Goal: Information Seeking & Learning: Learn about a topic

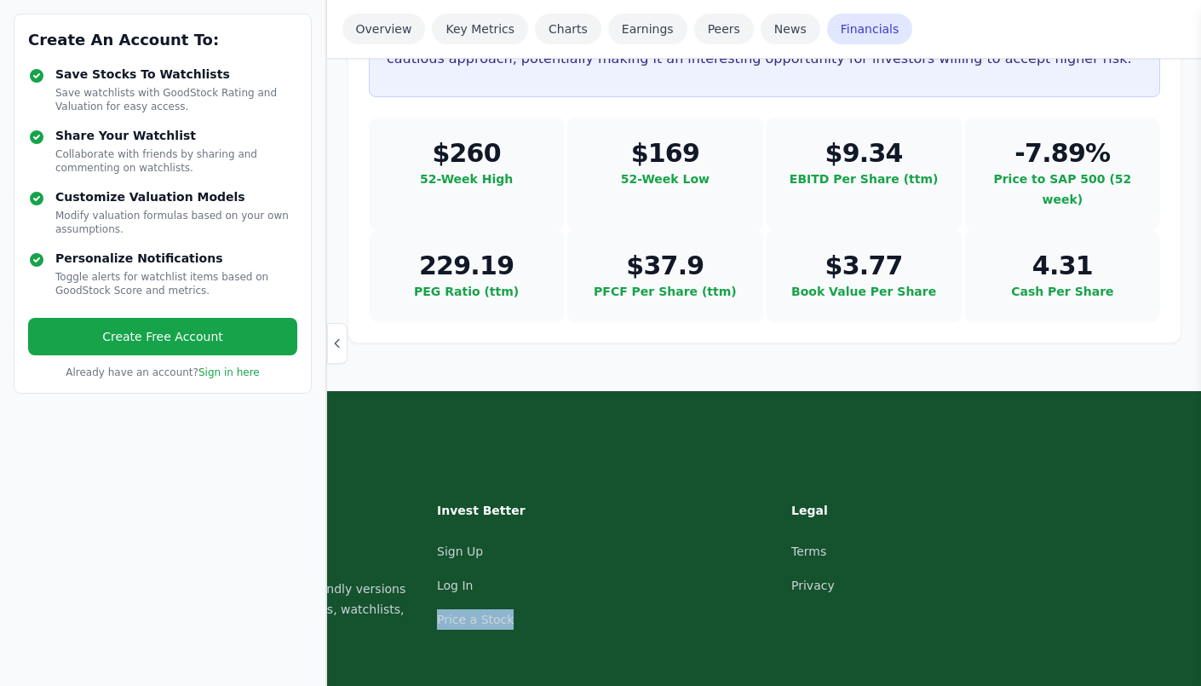
scroll to position [5217, 0]
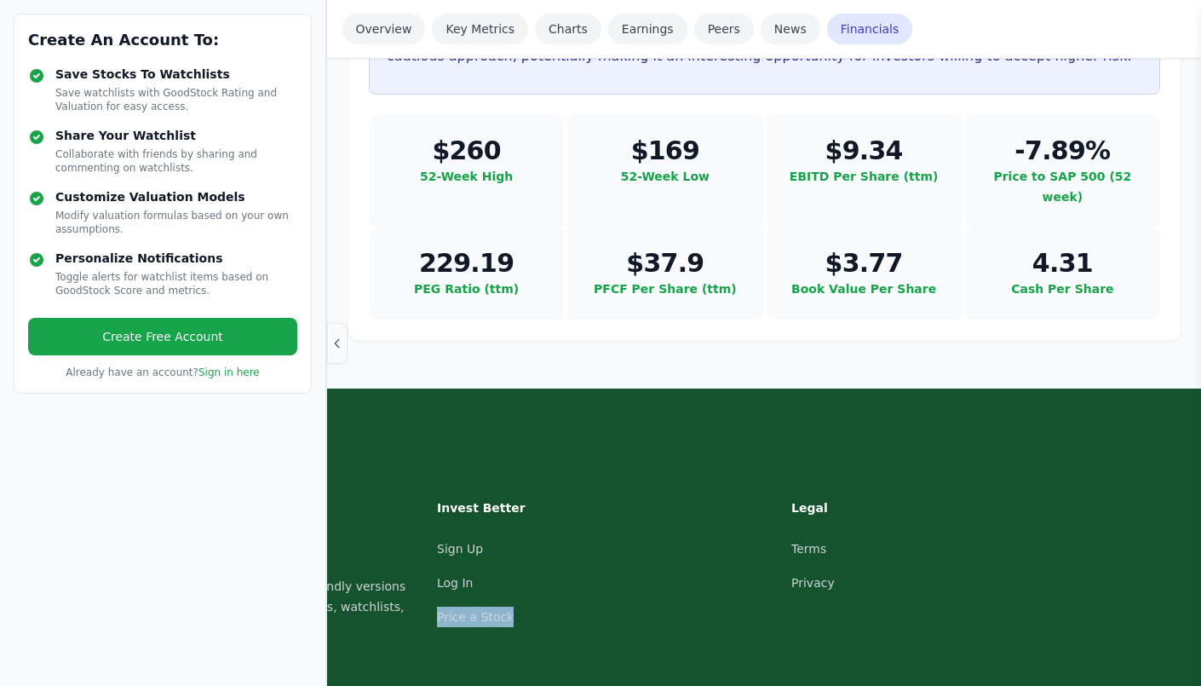
click at [335, 353] on button "button" at bounding box center [337, 343] width 20 height 41
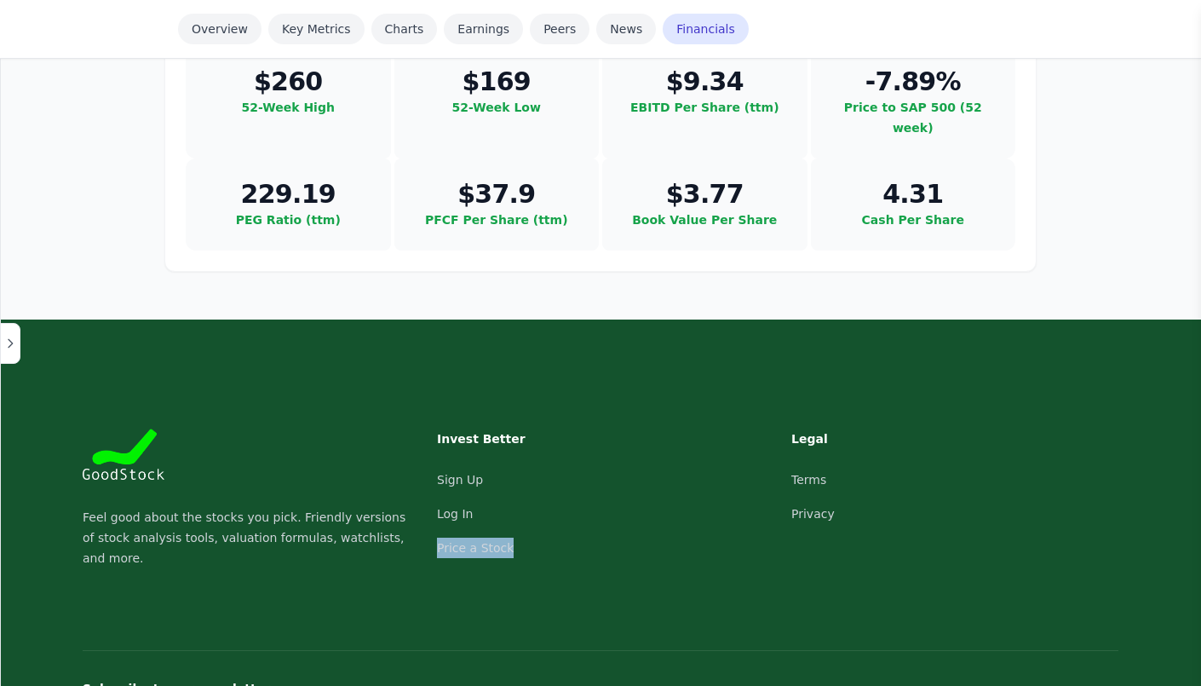
scroll to position [0, 0]
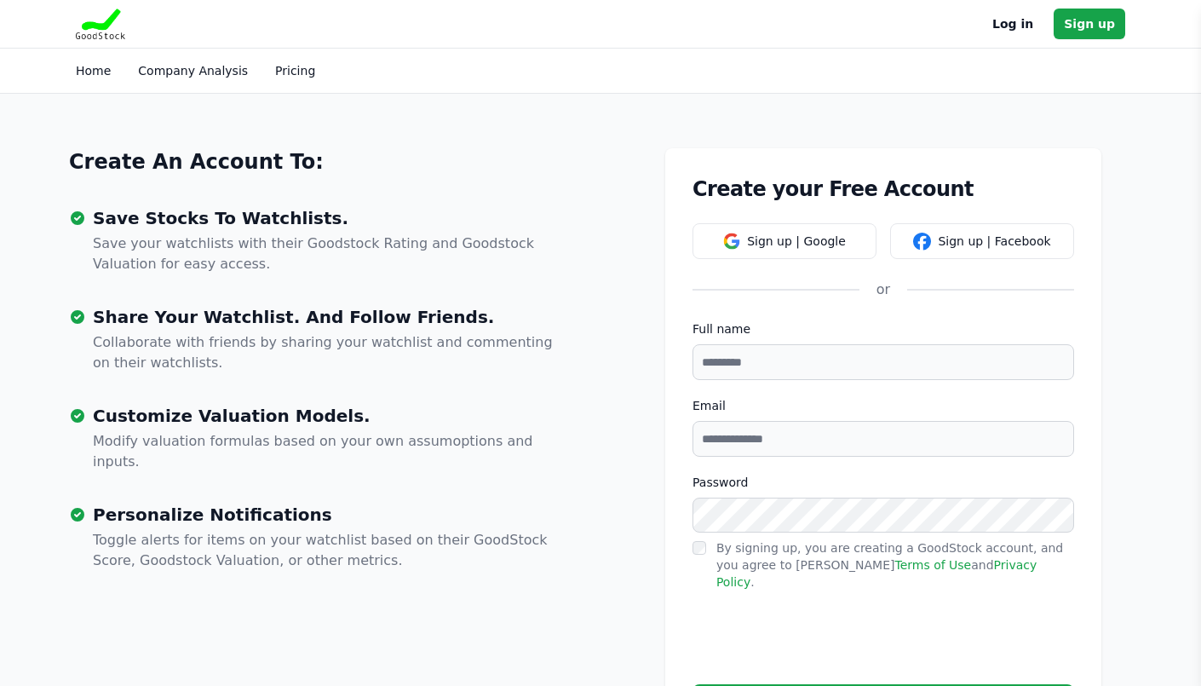
click at [828, 183] on h1 "Create your Free Account" at bounding box center [884, 189] width 382 height 27
copy div "Create your Free Account"
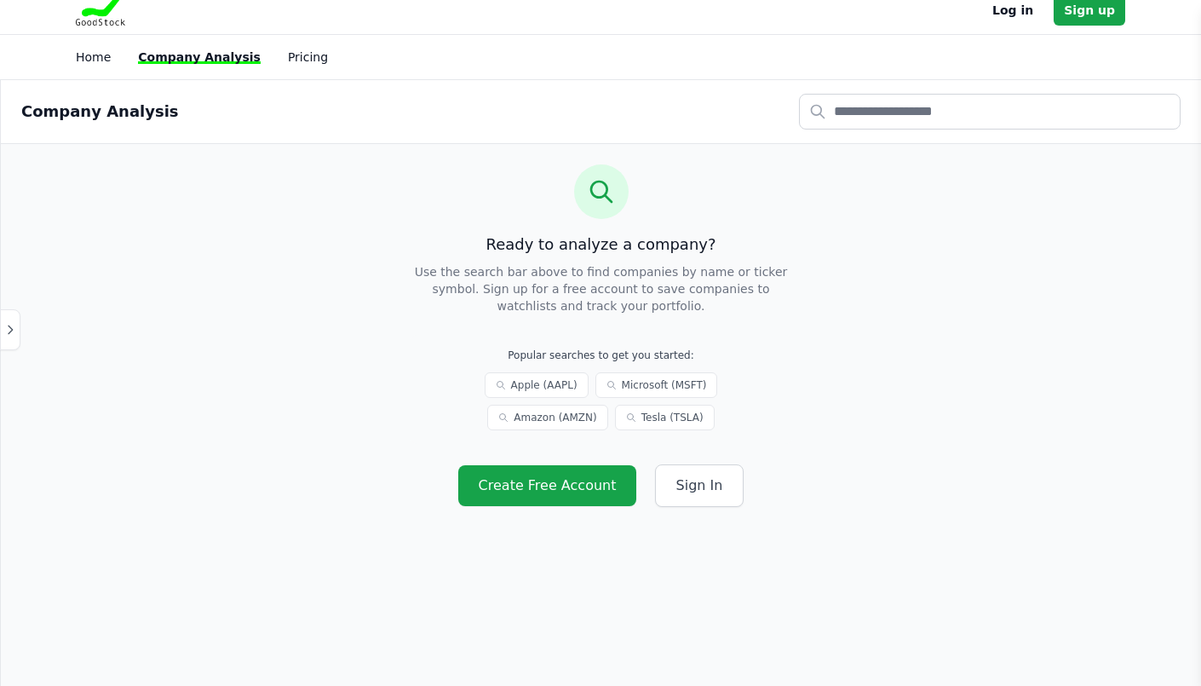
scroll to position [11, 0]
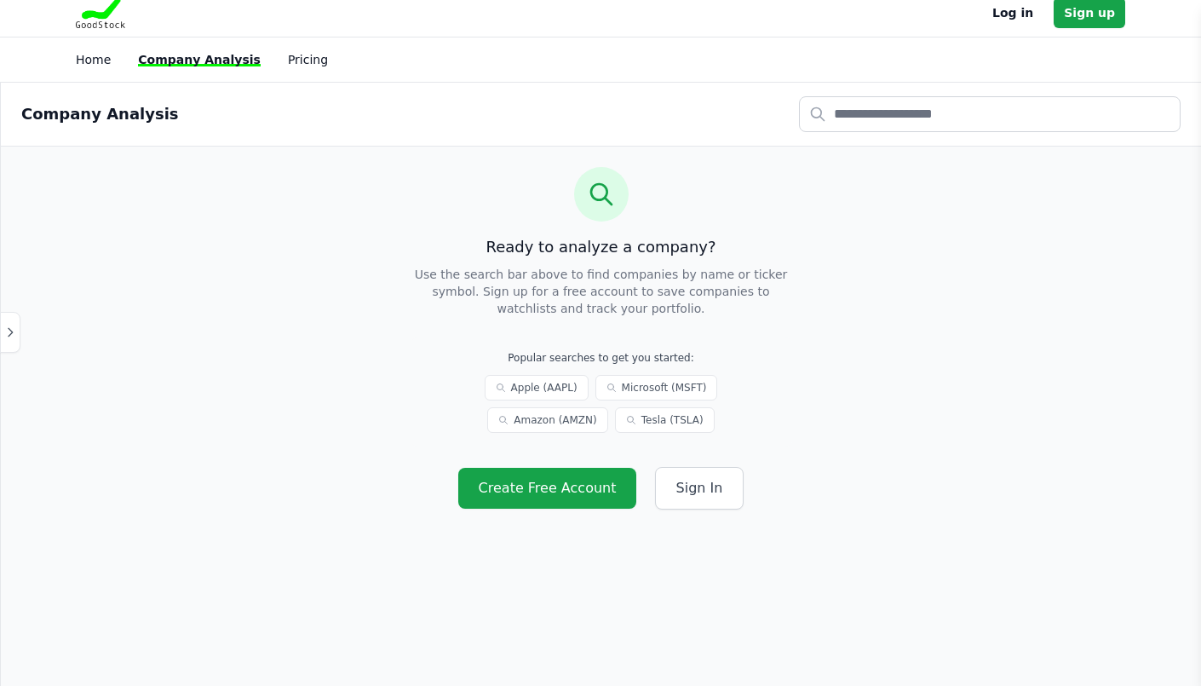
click at [475, 269] on p "Use the search bar above to find companies by name or ticker symbol. Sign up fo…" at bounding box center [602, 291] width 382 height 51
copy p "search"
